Goal: Check status: Check status

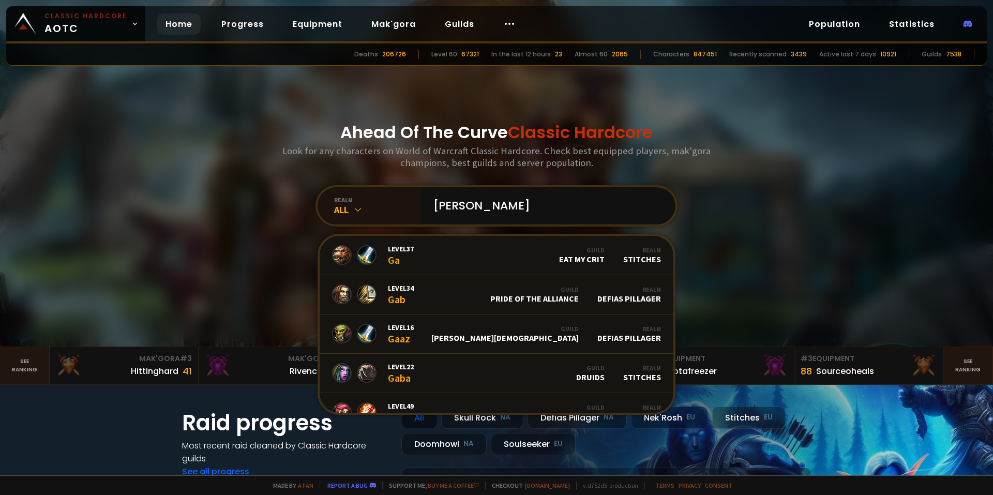
type input "[PERSON_NAME]"
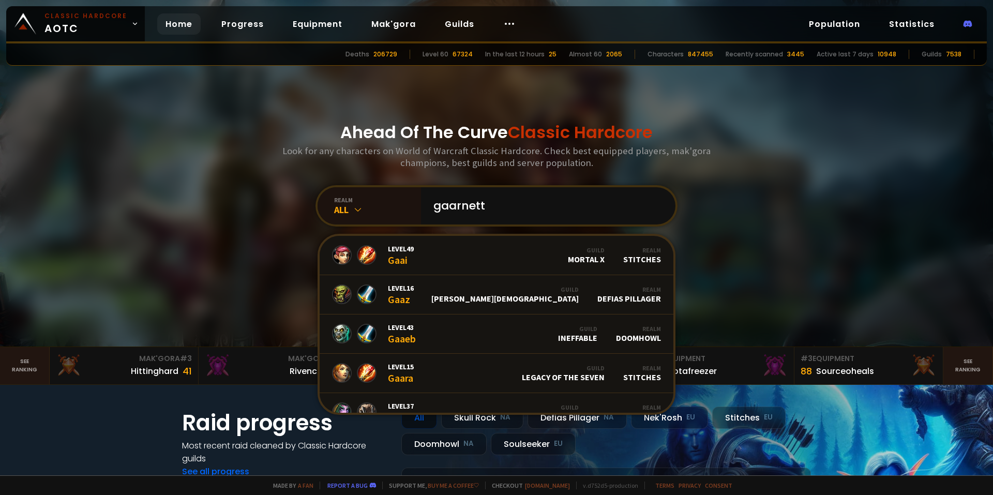
type input "gaarnette"
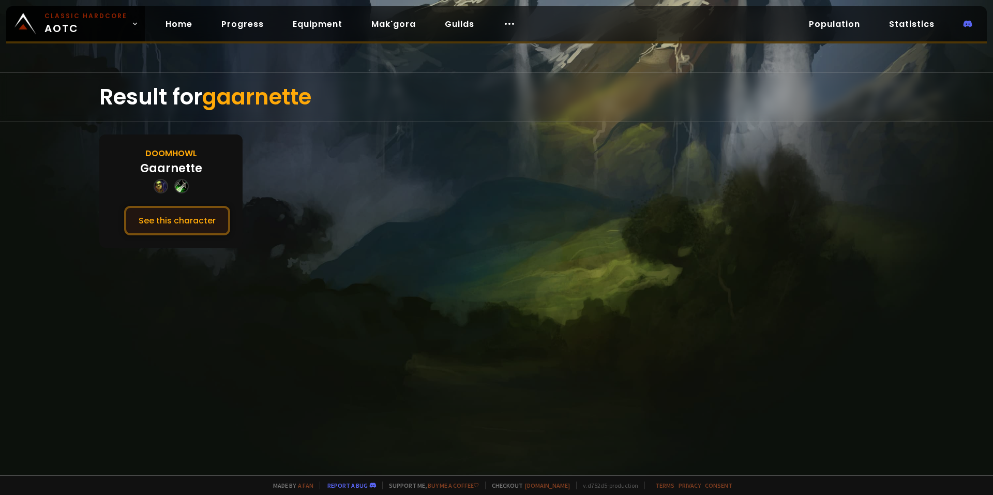
click at [198, 221] on button "See this character" at bounding box center [177, 220] width 106 height 29
